Goal: Answer question/provide support

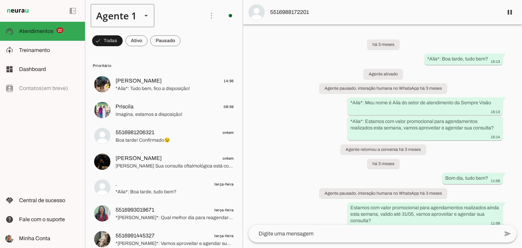
click at [136, 19] on div "Agente 1" at bounding box center [114, 15] width 46 height 23
click at [187, 48] on slot at bounding box center [213, 43] width 52 height 8
type md-outlined-select "00zDXm0alVRWuMV8ioI3"
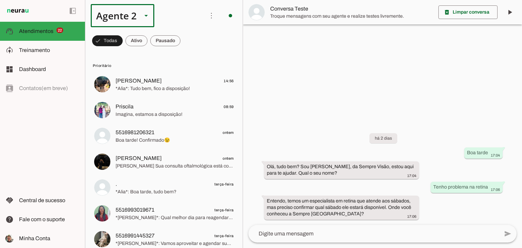
click at [150, 13] on div at bounding box center [146, 15] width 16 height 23
click at [187, 39] on slot at bounding box center [213, 43] width 52 height 8
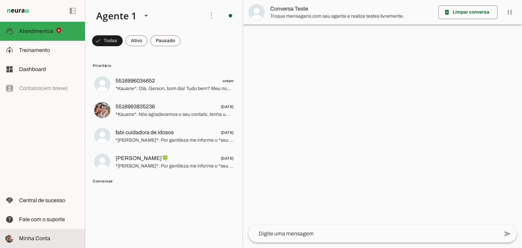
click at [49, 235] on slot at bounding box center [49, 239] width 61 height 8
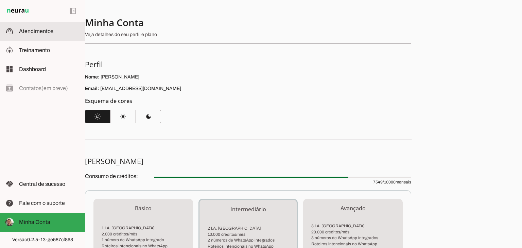
click at [48, 36] on md-item "support_agent Atendimentos Atendimentos" at bounding box center [42, 31] width 85 height 19
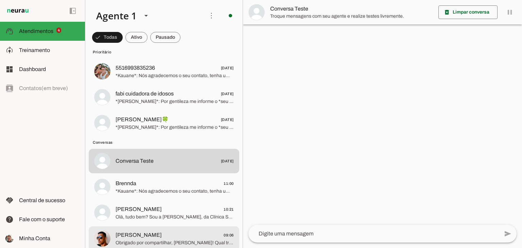
scroll to position [136, 0]
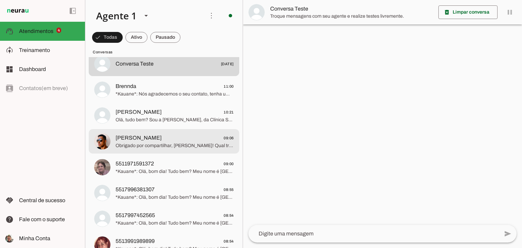
click at [156, 143] on span "Obrigado por compartilhar, [PERSON_NAME]! Qual tratamento você está buscando pa…" at bounding box center [175, 145] width 118 height 7
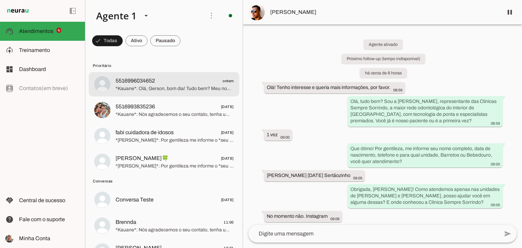
click at [154, 92] on div at bounding box center [175, 84] width 118 height 17
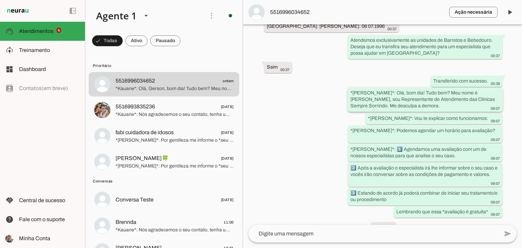
scroll to position [198, 0]
